Goal: Task Accomplishment & Management: Use online tool/utility

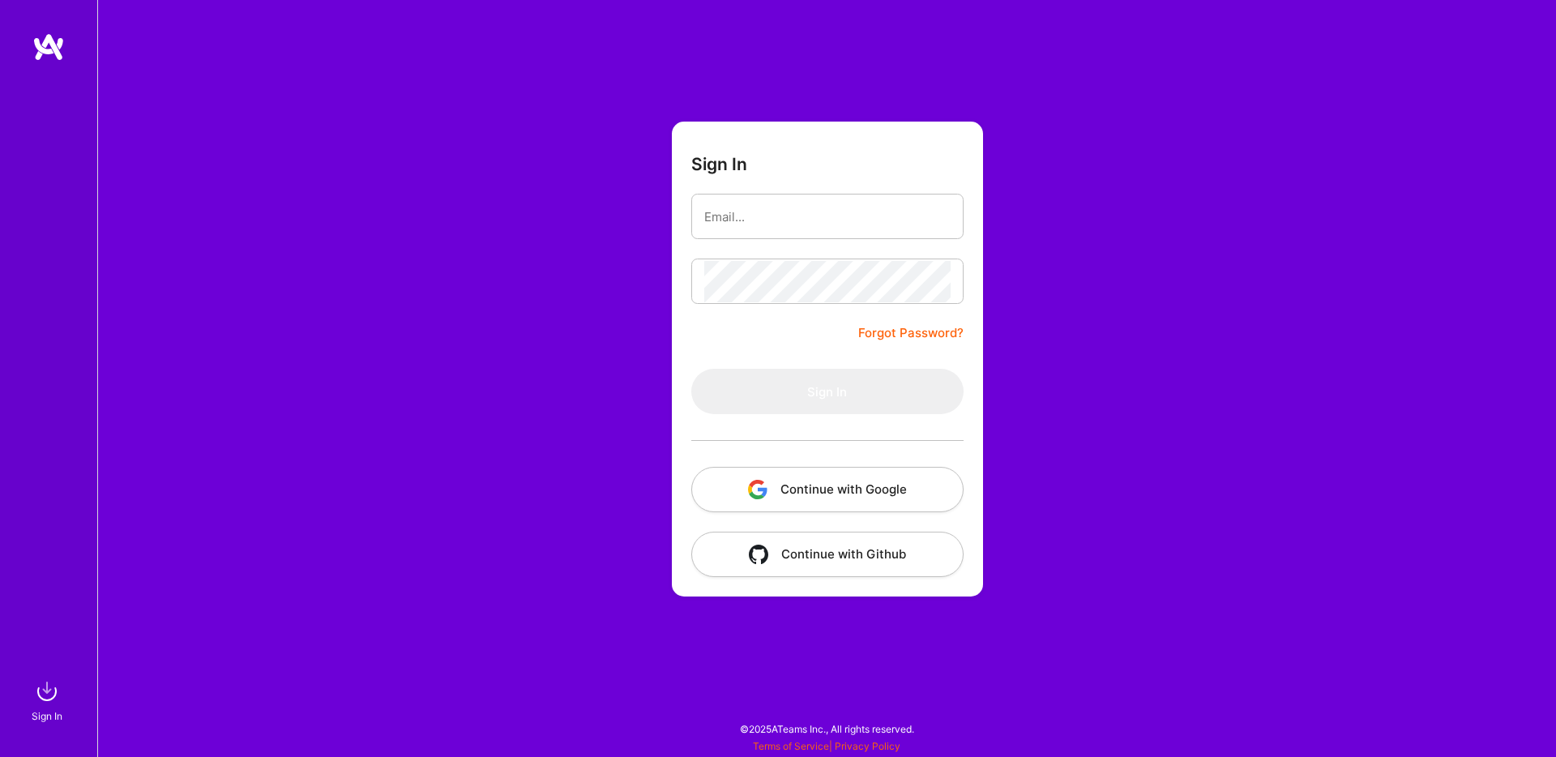
click at [176, 576] on div "Sign In Forgot Password? Sign In Continue with Google Continue with Github" at bounding box center [826, 378] width 1459 height 757
click at [731, 460] on div at bounding box center [827, 440] width 272 height 53
click at [742, 473] on button "Continue with Google" at bounding box center [827, 489] width 272 height 45
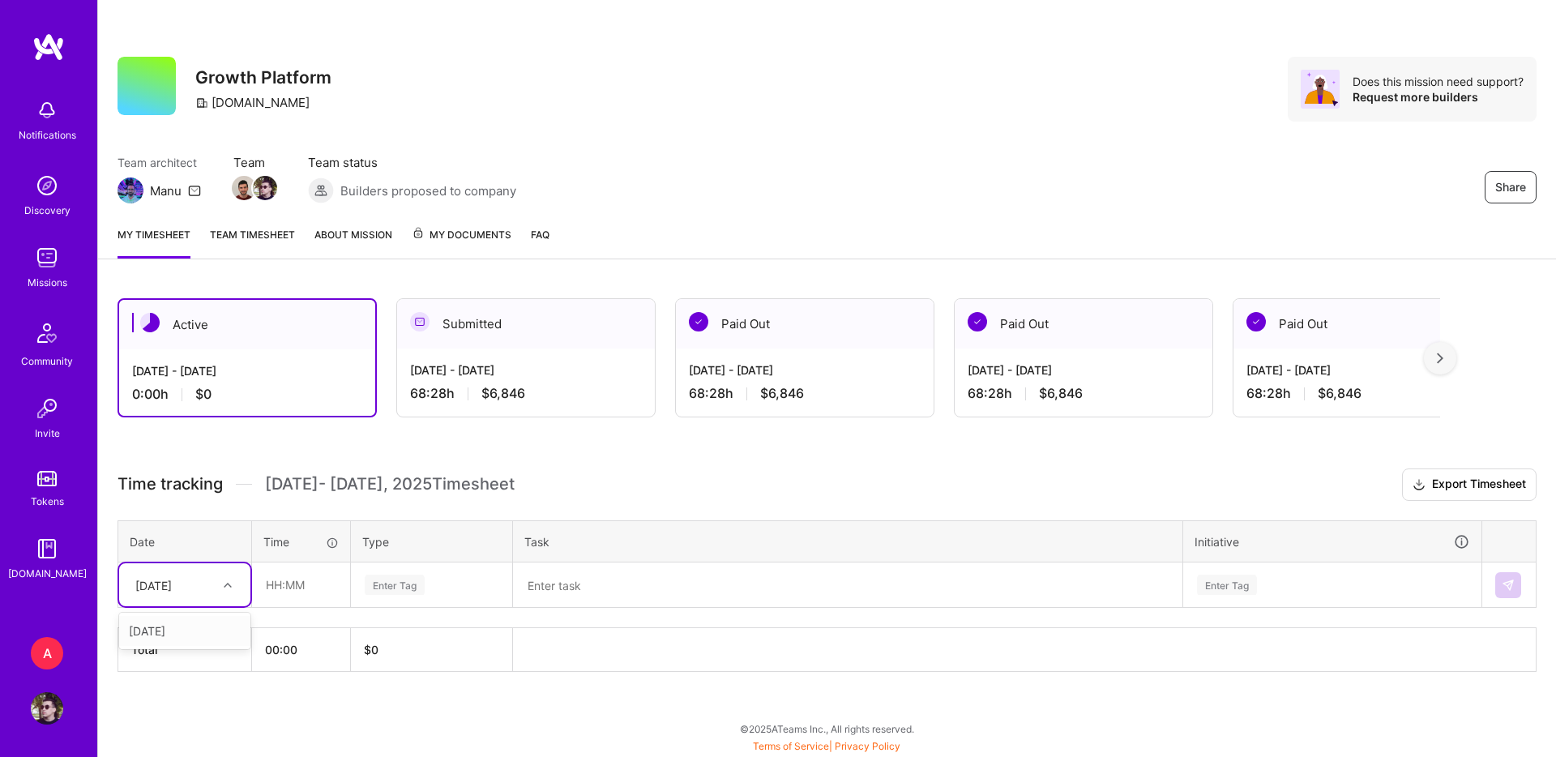
click at [207, 586] on div "[DATE]" at bounding box center [172, 584] width 90 height 27
click at [372, 449] on div "Active Sep 1 - Sep 15, 2025 0:00 h $0 Submitted Aug 16 - Aug 31, 2025 68:28 h $…" at bounding box center [827, 515] width 1458 height 472
